Goal: Task Accomplishment & Management: Complete application form

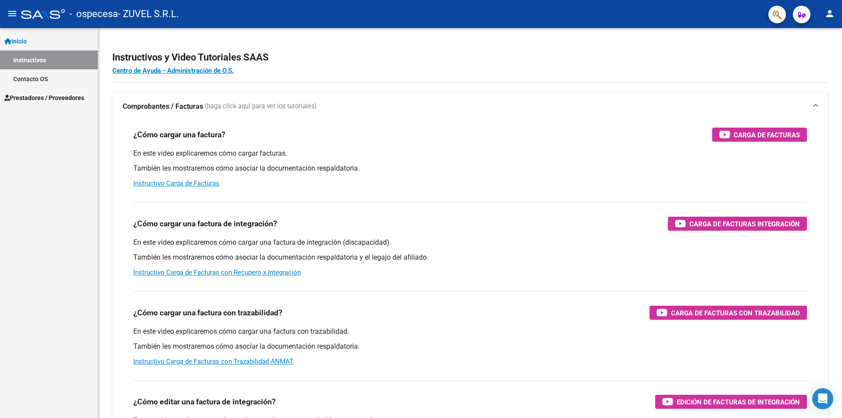
click at [70, 96] on span "Prestadores / Proveedores" at bounding box center [44, 98] width 80 height 10
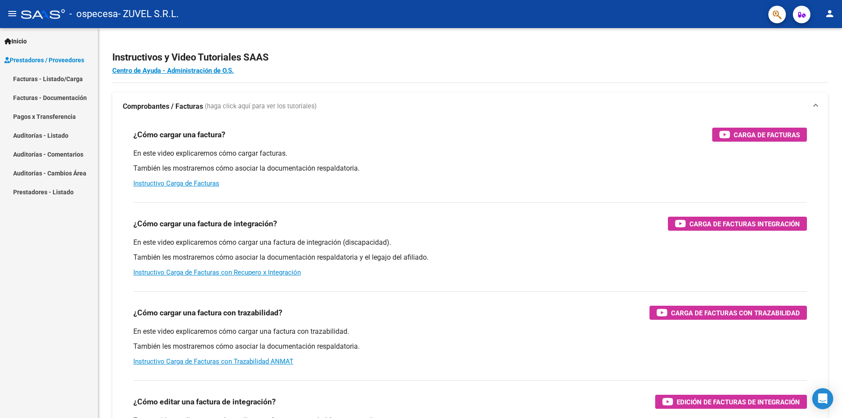
click at [50, 75] on link "Facturas - Listado/Carga" at bounding box center [49, 78] width 98 height 19
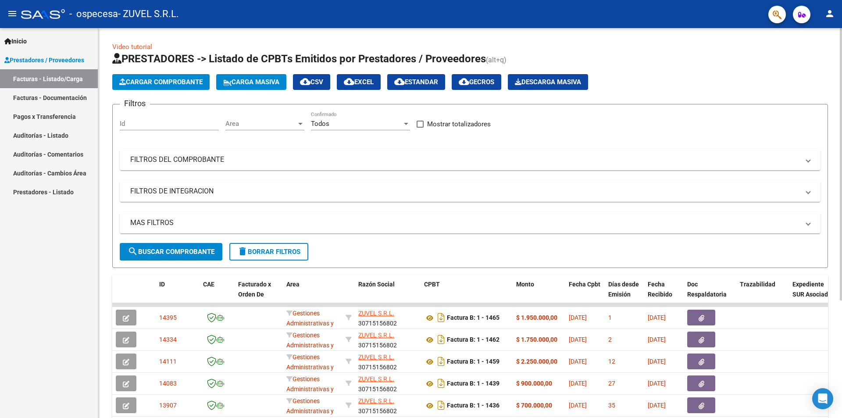
click at [151, 86] on button "Cargar Comprobante" at bounding box center [160, 82] width 97 height 16
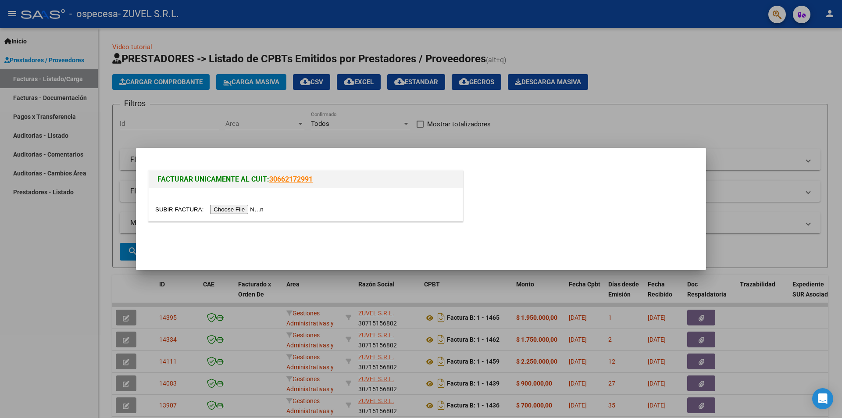
click at [245, 210] on input "file" at bounding box center [210, 209] width 111 height 9
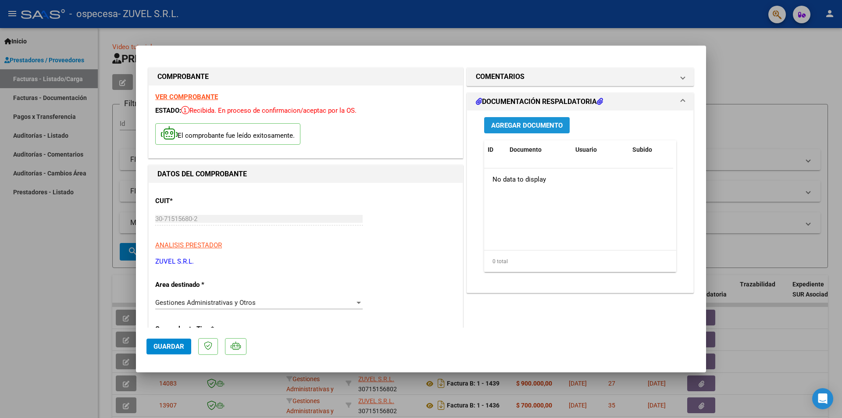
click at [538, 122] on span "Agregar Documento" at bounding box center [526, 125] width 71 height 8
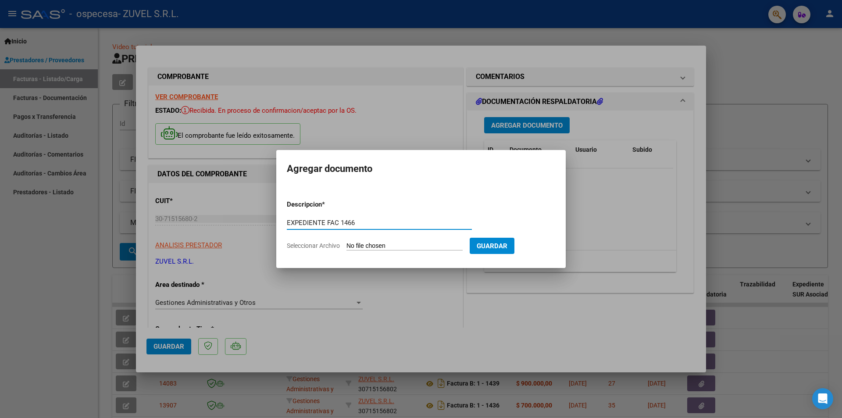
type input "EXPEDIENTE FAC 1466"
click at [311, 249] on span "Seleccionar Archivo" at bounding box center [313, 245] width 53 height 7
click at [346, 249] on input "Seleccionar Archivo" at bounding box center [404, 246] width 116 height 8
type input "C:\fakepath\FAC 1466 OSPECESA.pdf"
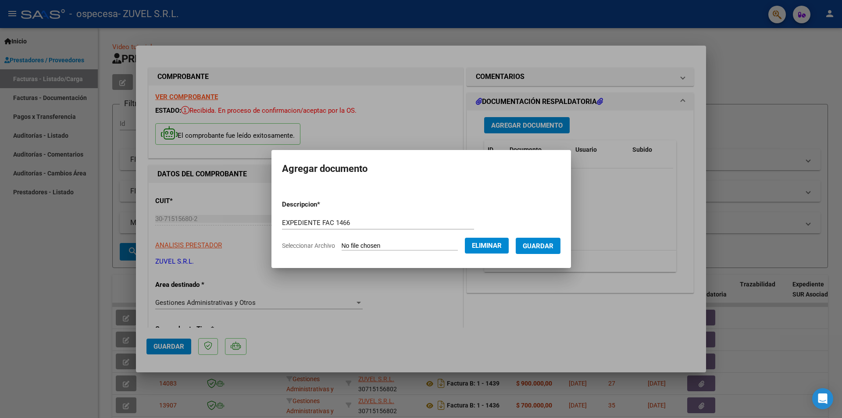
click at [553, 249] on span "Guardar" at bounding box center [538, 246] width 31 height 8
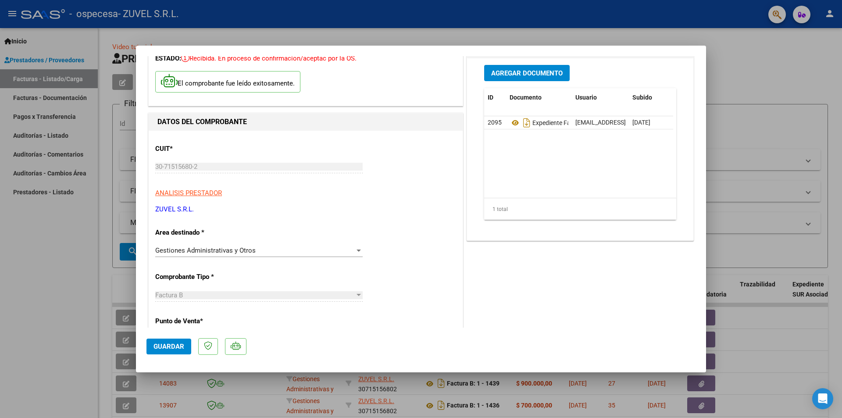
scroll to position [2, 0]
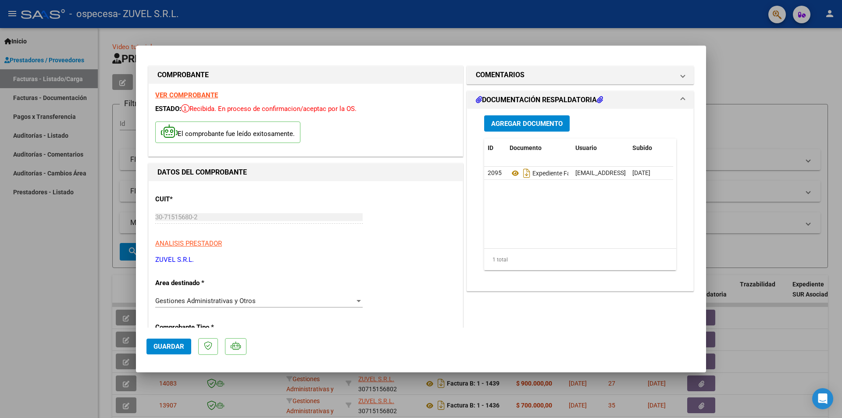
click at [160, 347] on span "Guardar" at bounding box center [168, 346] width 31 height 8
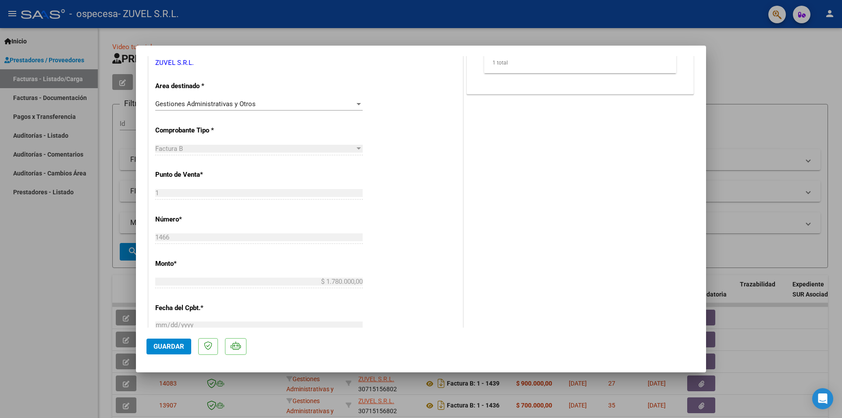
scroll to position [272, 0]
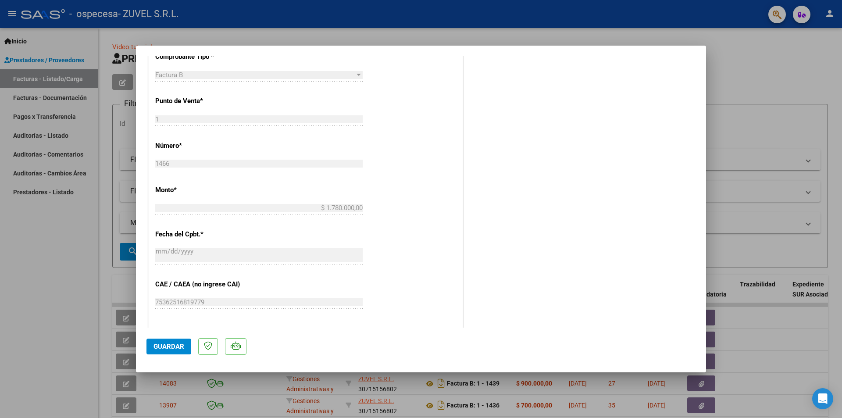
click at [56, 287] on div at bounding box center [421, 209] width 842 height 418
type input "$ 0,00"
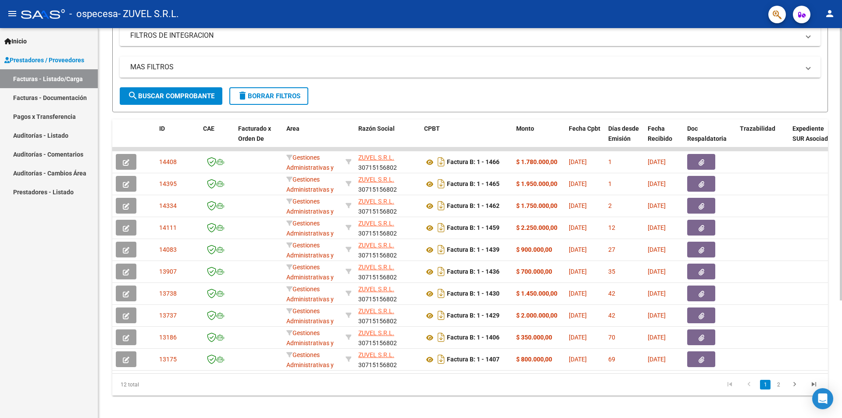
scroll to position [161, 0]
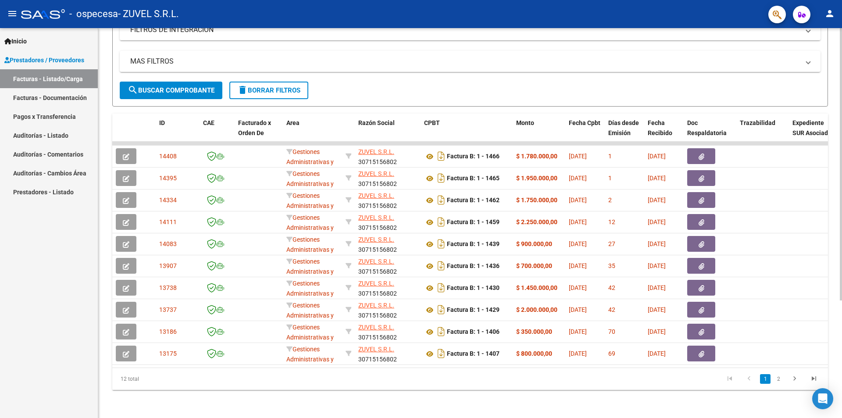
click at [841, 351] on div at bounding box center [840, 281] width 2 height 272
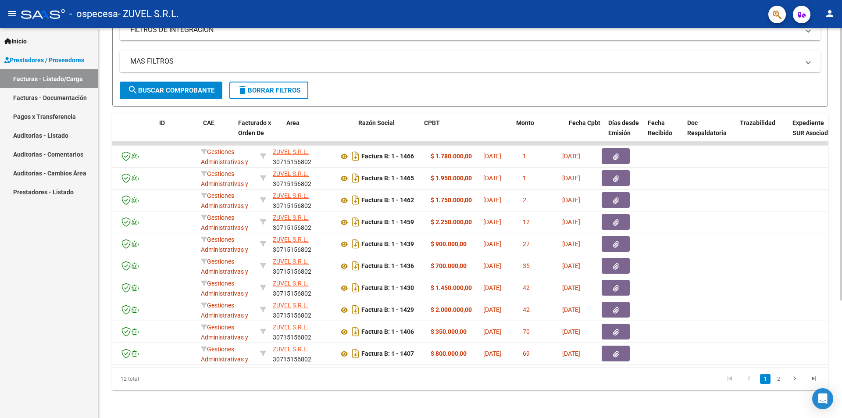
scroll to position [0, 0]
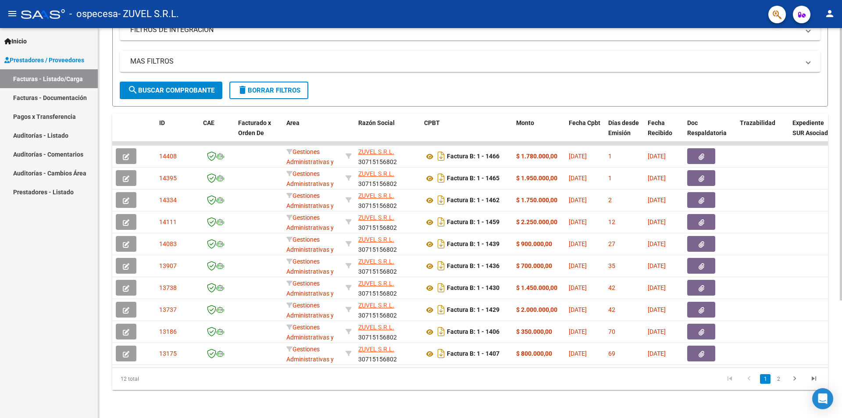
click at [841, 89] on div at bounding box center [840, 223] width 2 height 390
